Goal: Find specific page/section

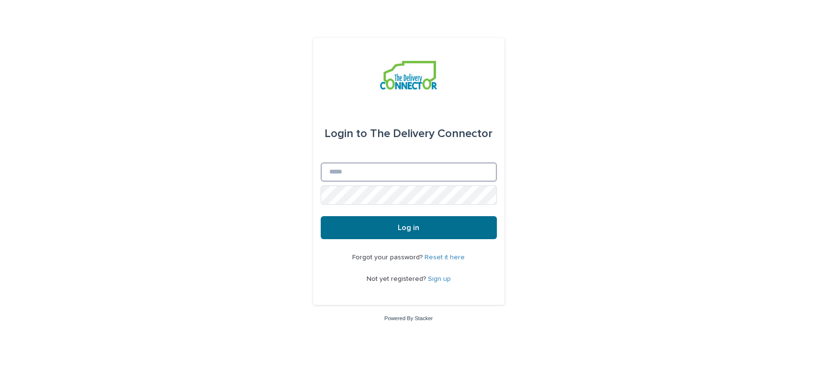
type input "**********"
click at [404, 224] on span "Log in" at bounding box center [409, 228] width 22 height 8
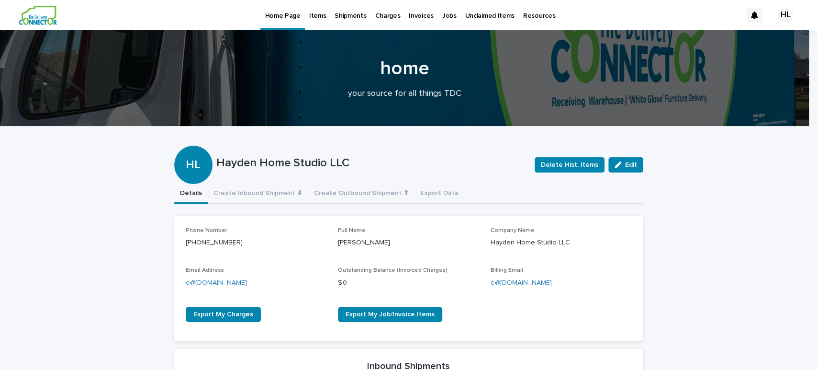
click at [404, 224] on div "Phone Number [PHONE_NUMBER] Full Name [PERSON_NAME] Company Name [PERSON_NAME] …" at bounding box center [408, 278] width 469 height 125
click at [442, 16] on p "Jobs" at bounding box center [449, 10] width 14 height 20
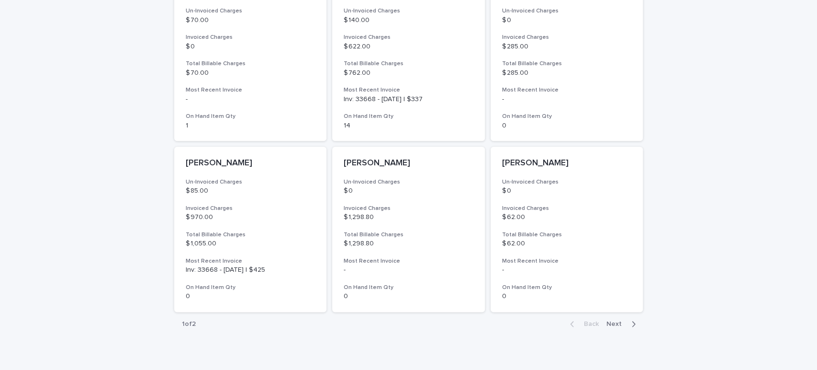
scroll to position [697, 0]
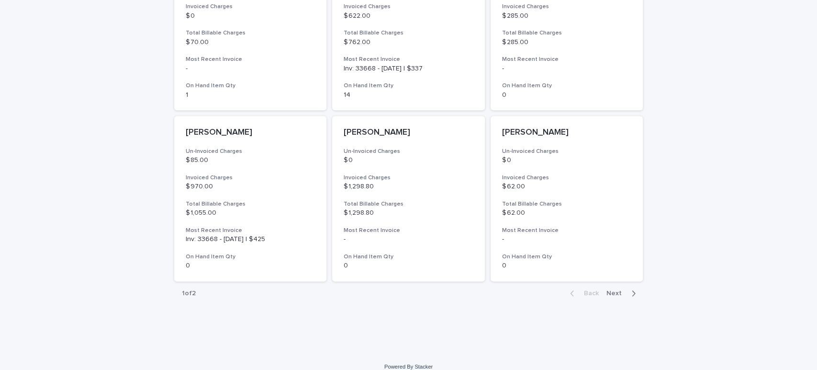
click at [612, 290] on span "Next" at bounding box center [617, 293] width 21 height 7
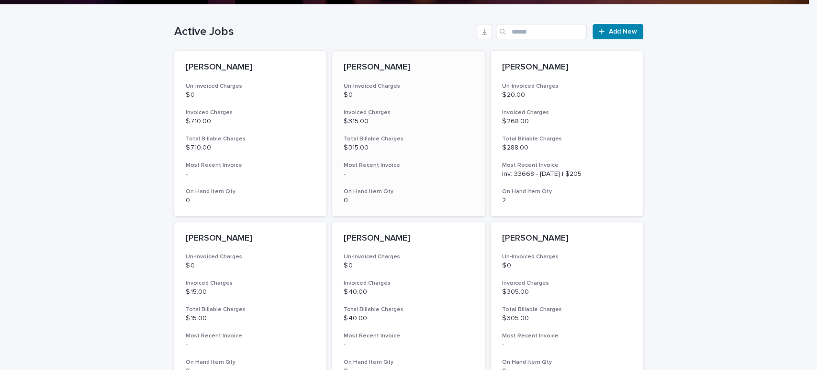
scroll to position [239, 0]
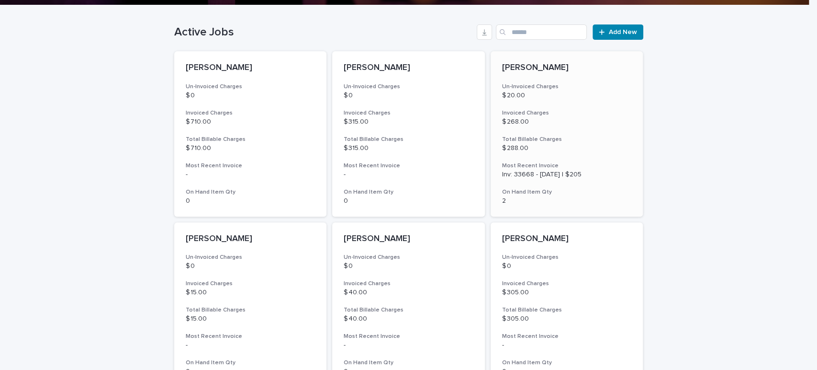
click at [521, 128] on div "Petry Un-Invoiced Charges $ 20.00 Invoiced Charges $ 268.00 Total Billable Char…" at bounding box center [567, 133] width 153 height 165
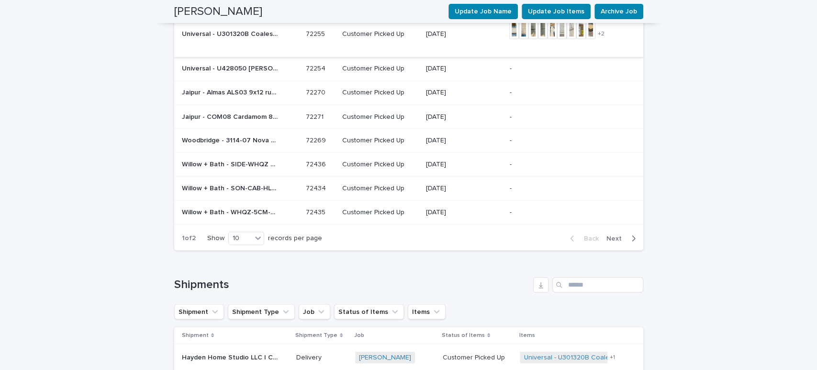
scroll to position [1178, 0]
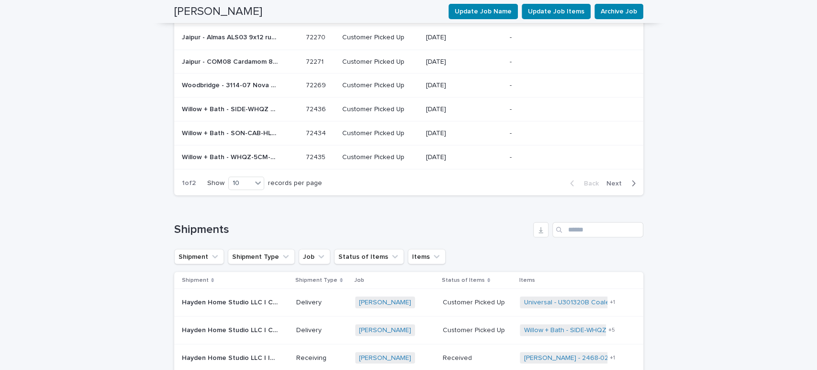
click at [612, 180] on span "Next" at bounding box center [617, 183] width 21 height 7
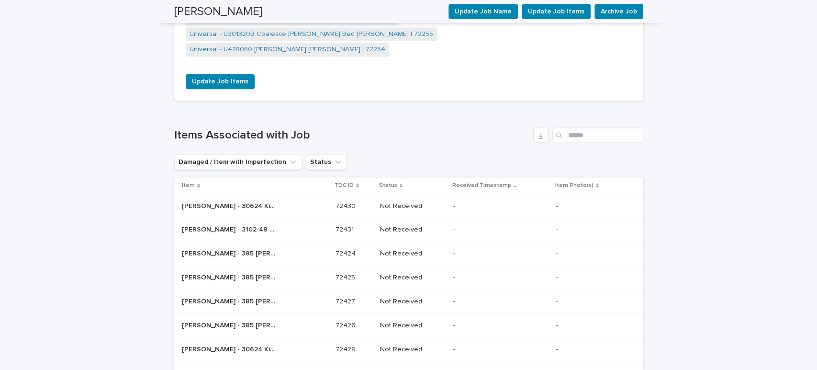
scroll to position [887, 0]
